Goal: Transaction & Acquisition: Obtain resource

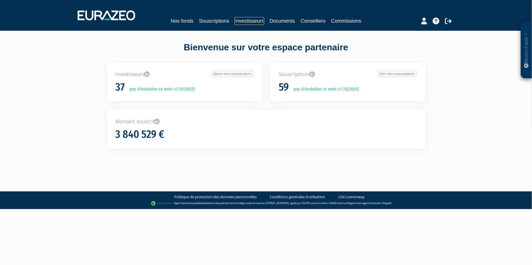
click at [253, 21] on link "Investisseurs" at bounding box center [249, 21] width 29 height 8
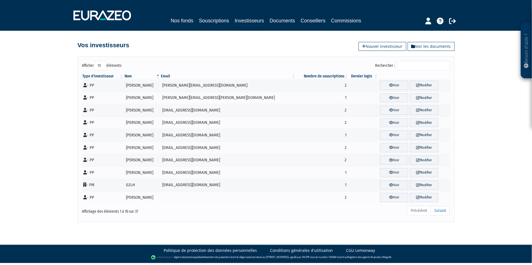
click at [105, 62] on select "10 25 50 100" at bounding box center [100, 66] width 13 height 10
select select "100"
click at [94, 61] on select "10 25 50 100" at bounding box center [100, 66] width 13 height 10
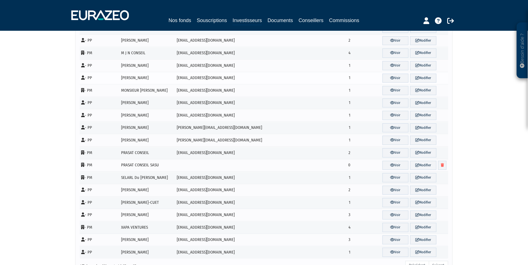
scroll to position [311, 0]
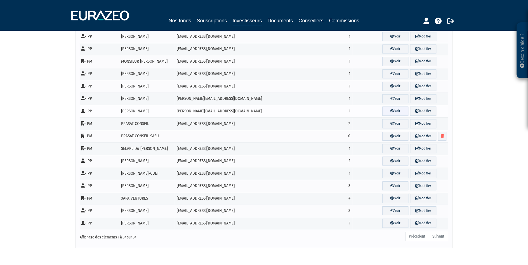
click at [388, 111] on link "Voir" at bounding box center [395, 110] width 26 height 9
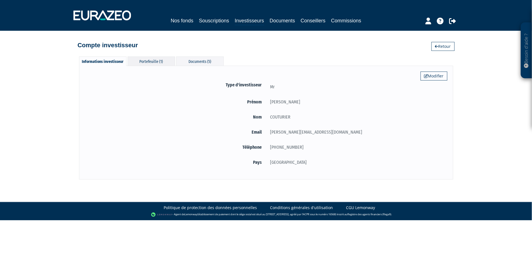
click at [151, 57] on div "Portefeuille (1)" at bounding box center [152, 60] width 48 height 9
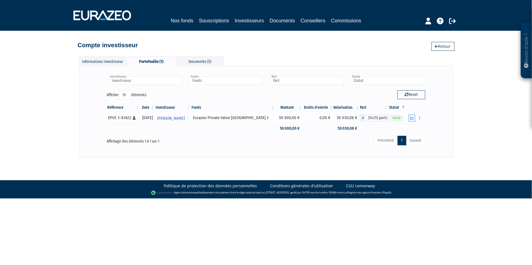
click at [411, 116] on icon "button" at bounding box center [413, 118] width 4 height 4
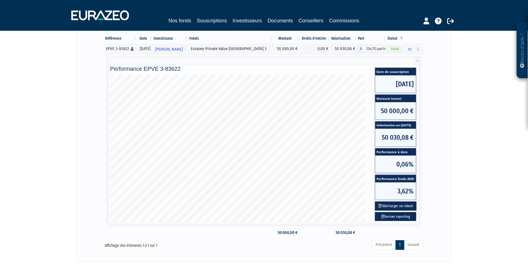
scroll to position [107, 0]
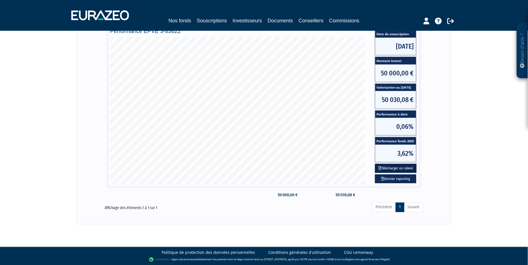
click at [400, 167] on button "Télécharger un relevé" at bounding box center [396, 168] width 42 height 9
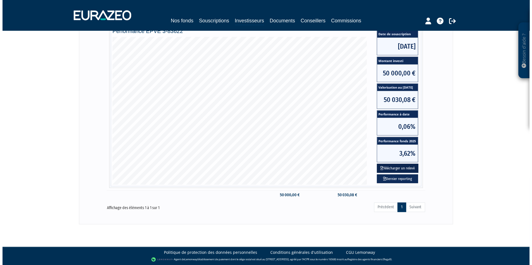
scroll to position [0, 0]
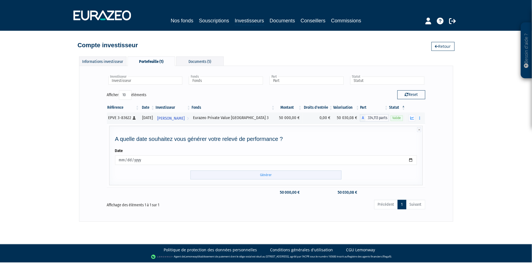
click at [277, 174] on input "Générer" at bounding box center [266, 174] width 151 height 9
